Goal: Task Accomplishment & Management: Manage account settings

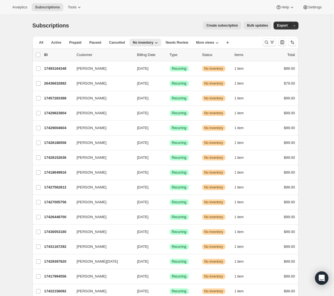
scroll to position [521, 0]
